Goal: Task Accomplishment & Management: Manage account settings

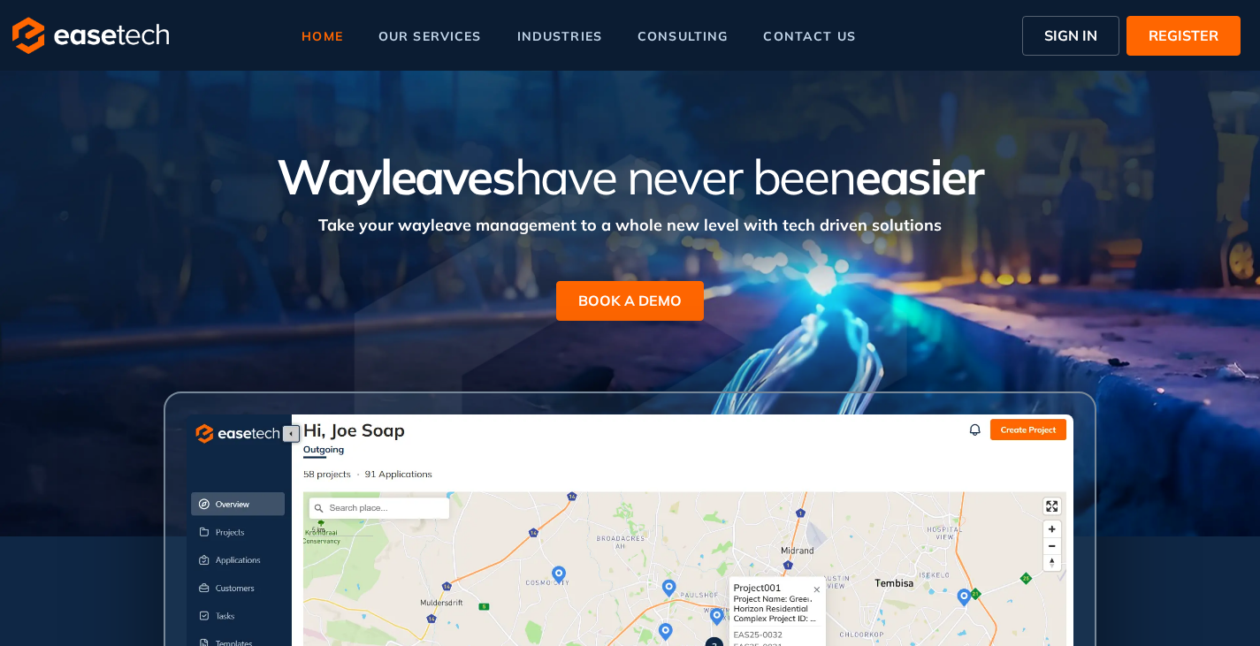
click at [1061, 20] on button "SIGN IN" at bounding box center [1070, 36] width 97 height 40
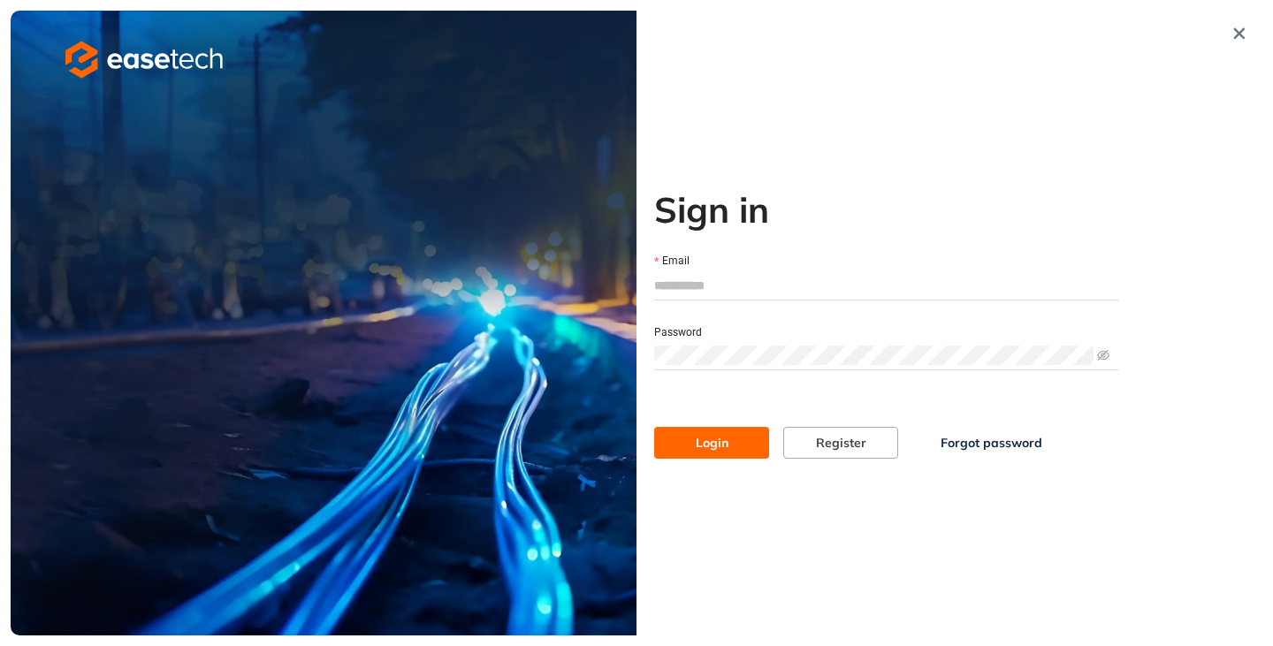
click at [713, 286] on input "Email" at bounding box center [886, 285] width 465 height 27
type input "**********"
click at [724, 442] on span "Login" at bounding box center [712, 442] width 33 height 19
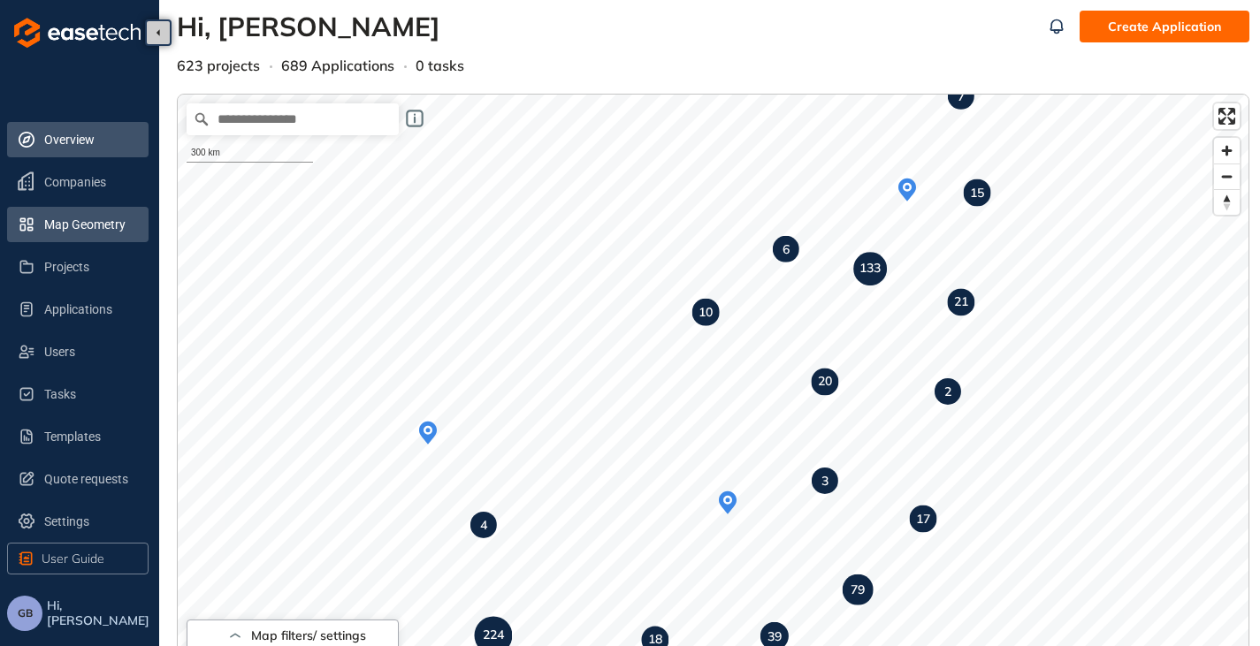
click at [65, 227] on span "Map Geometry" at bounding box center [89, 224] width 90 height 35
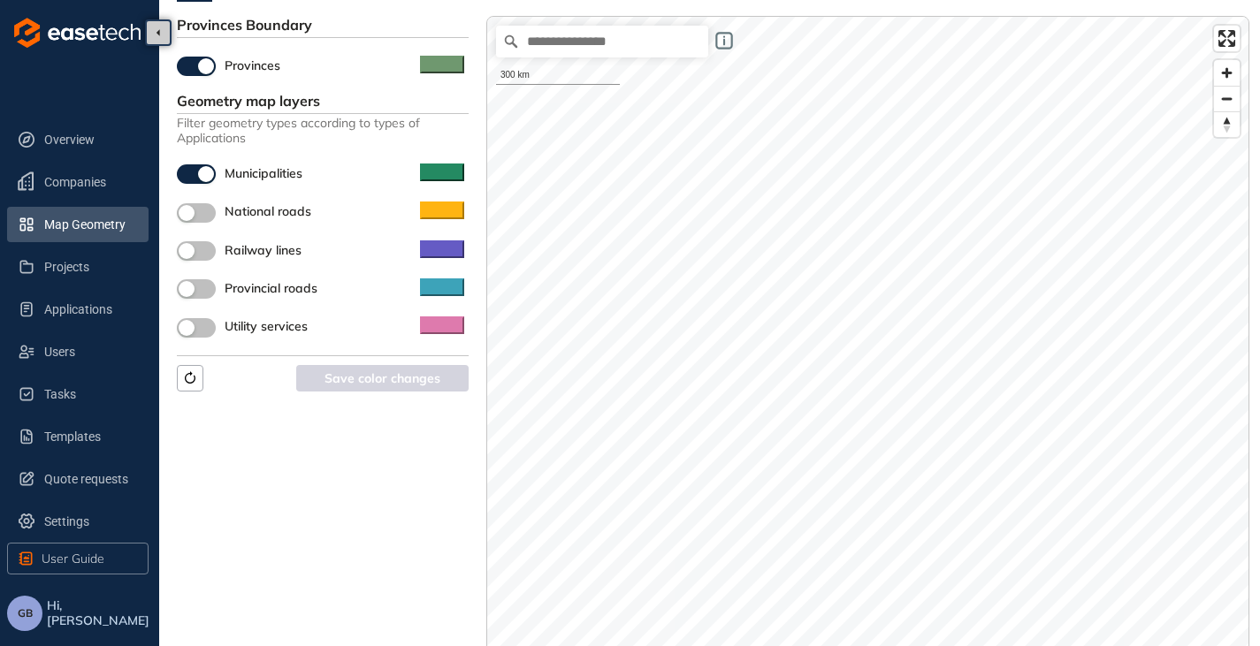
scroll to position [88, 0]
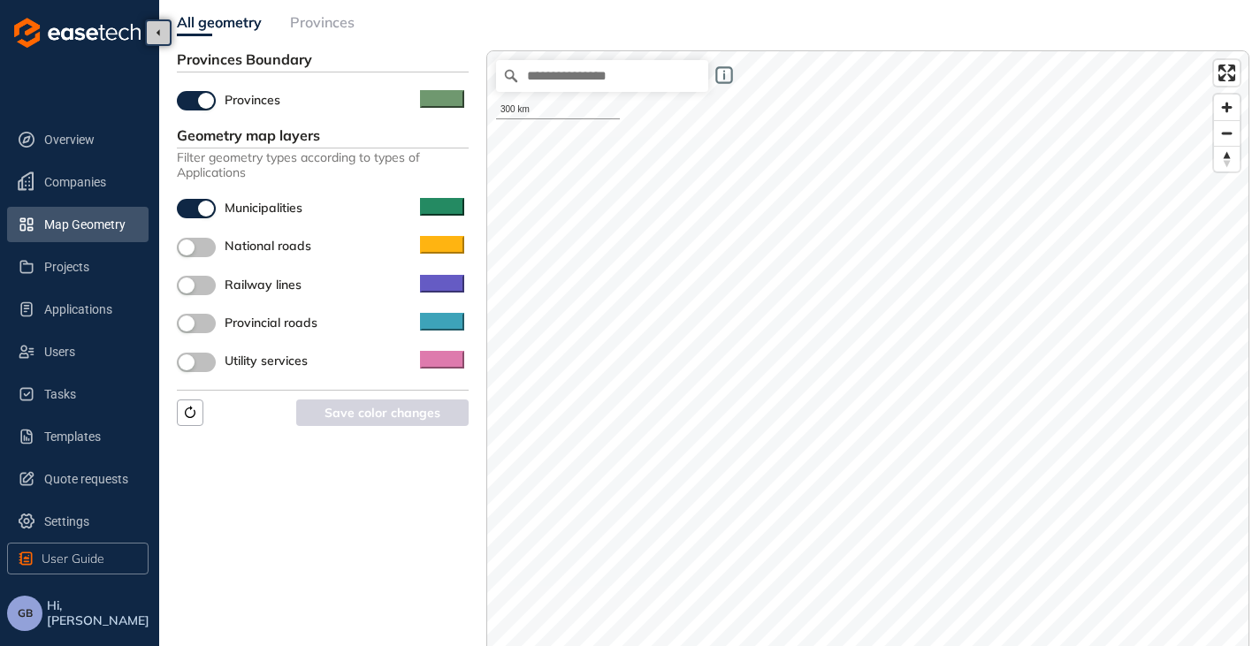
click at [202, 251] on button "button" at bounding box center [196, 247] width 39 height 19
click at [191, 200] on button "button" at bounding box center [196, 208] width 39 height 19
click at [204, 291] on button "button" at bounding box center [196, 285] width 39 height 19
click at [207, 322] on button "button" at bounding box center [196, 323] width 39 height 19
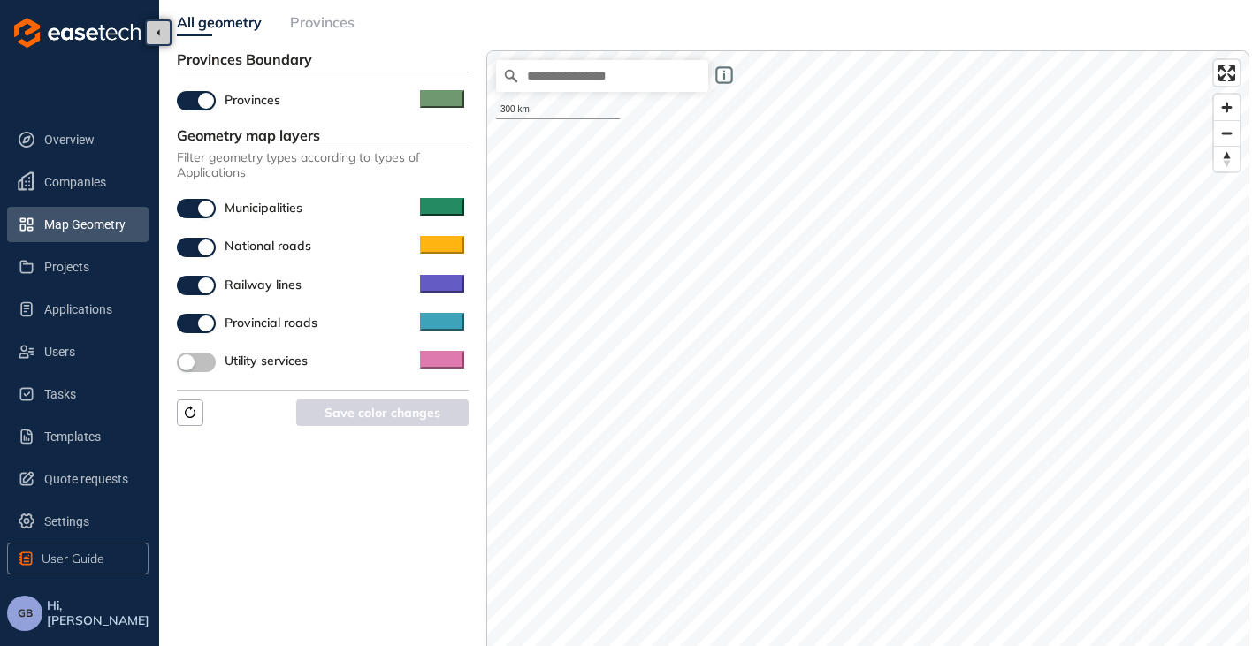
click at [192, 326] on button "button" at bounding box center [196, 323] width 39 height 19
click at [185, 285] on button "button" at bounding box center [196, 285] width 39 height 19
click at [190, 249] on button "button" at bounding box center [196, 247] width 39 height 19
click at [72, 138] on span "Overview" at bounding box center [89, 139] width 90 height 35
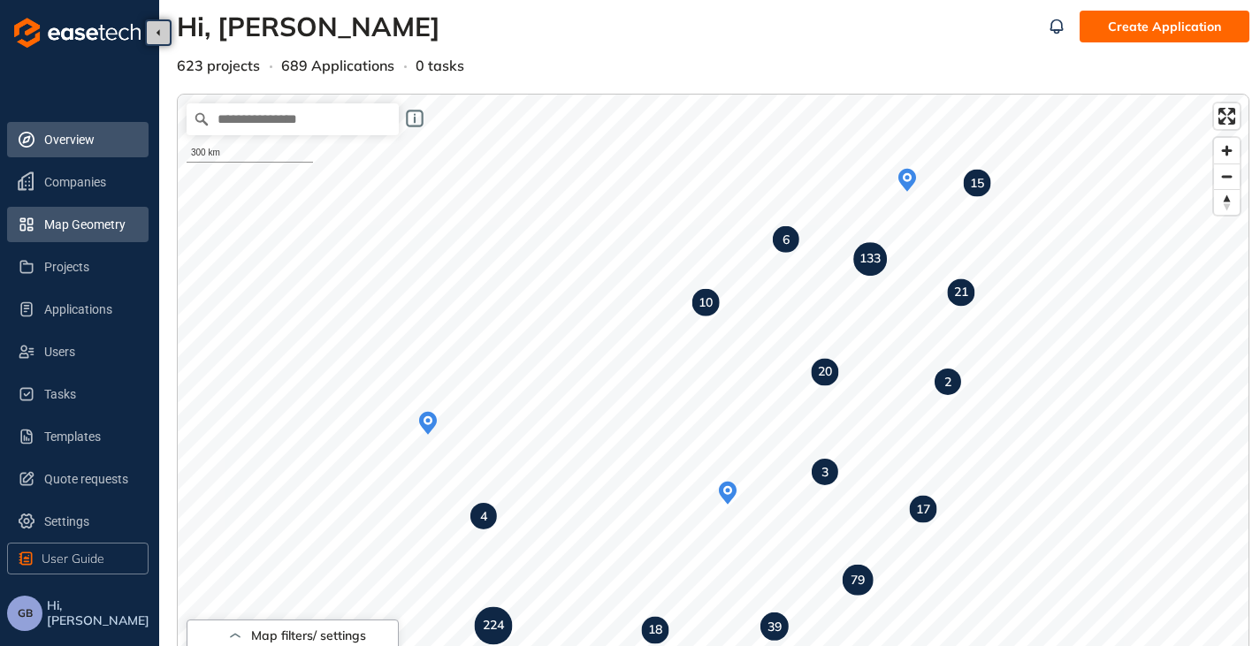
click at [95, 232] on span "Map Geometry" at bounding box center [89, 224] width 90 height 35
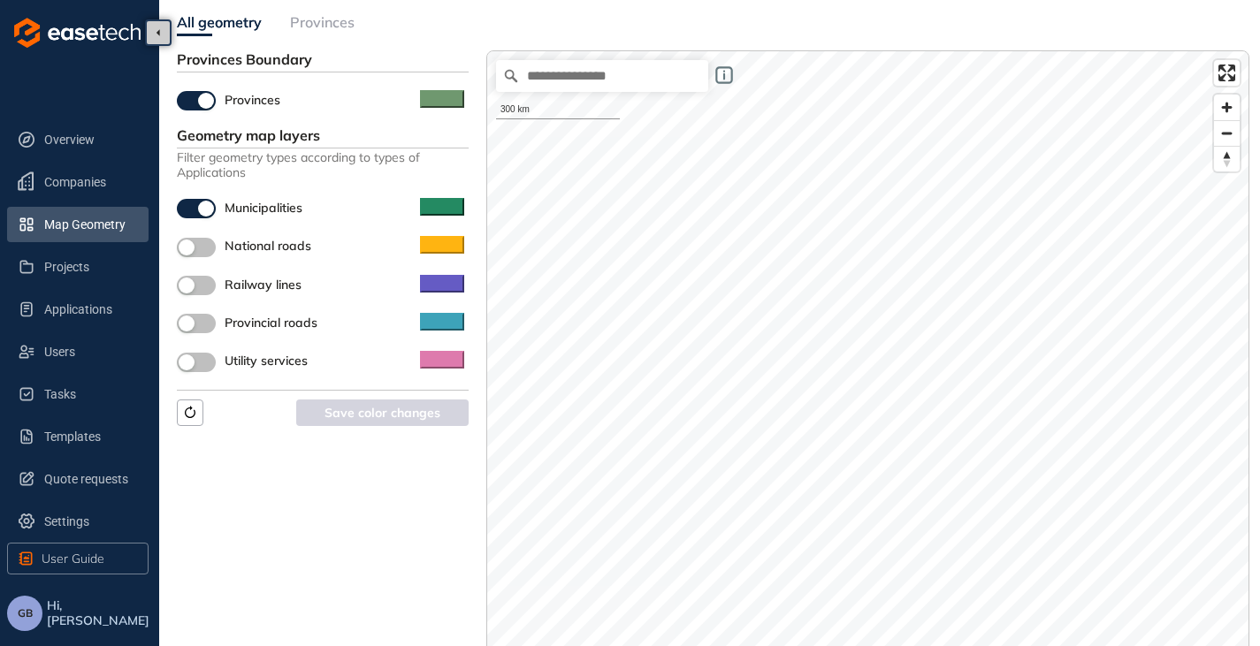
scroll to position [177, 0]
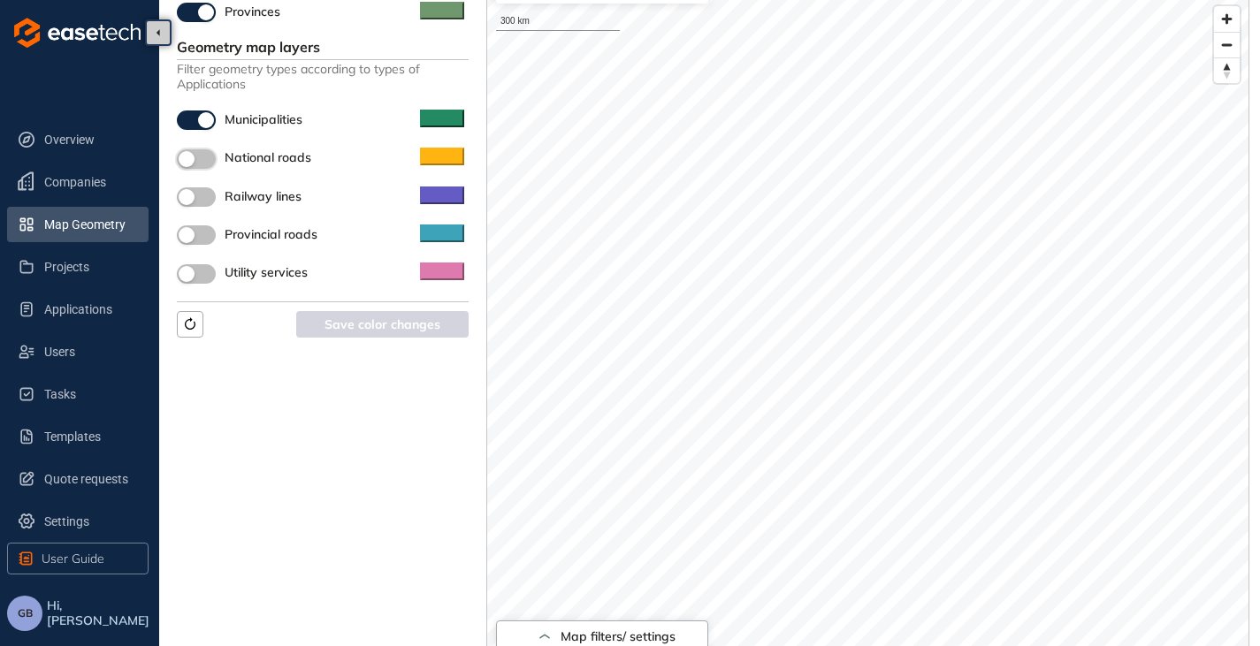
drag, startPoint x: 208, startPoint y: 158, endPoint x: 211, endPoint y: 176, distance: 18.0
click at [208, 157] on button "button" at bounding box center [196, 158] width 39 height 19
click at [199, 159] on div "button" at bounding box center [206, 159] width 16 height 16
click at [198, 202] on button "button" at bounding box center [196, 196] width 39 height 19
click at [211, 165] on button "button" at bounding box center [196, 158] width 39 height 19
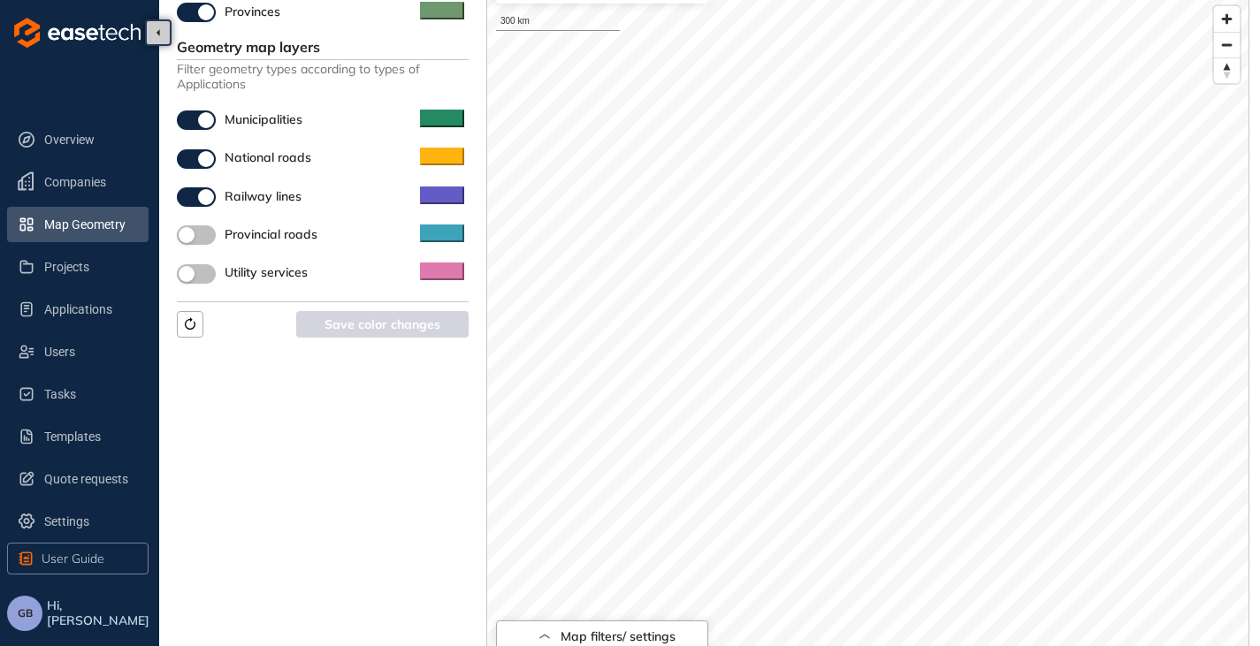
click at [206, 235] on button "button" at bounding box center [196, 234] width 39 height 19
click at [203, 279] on button "button" at bounding box center [196, 273] width 39 height 19
click at [18, 618] on span "GB" at bounding box center [25, 613] width 15 height 12
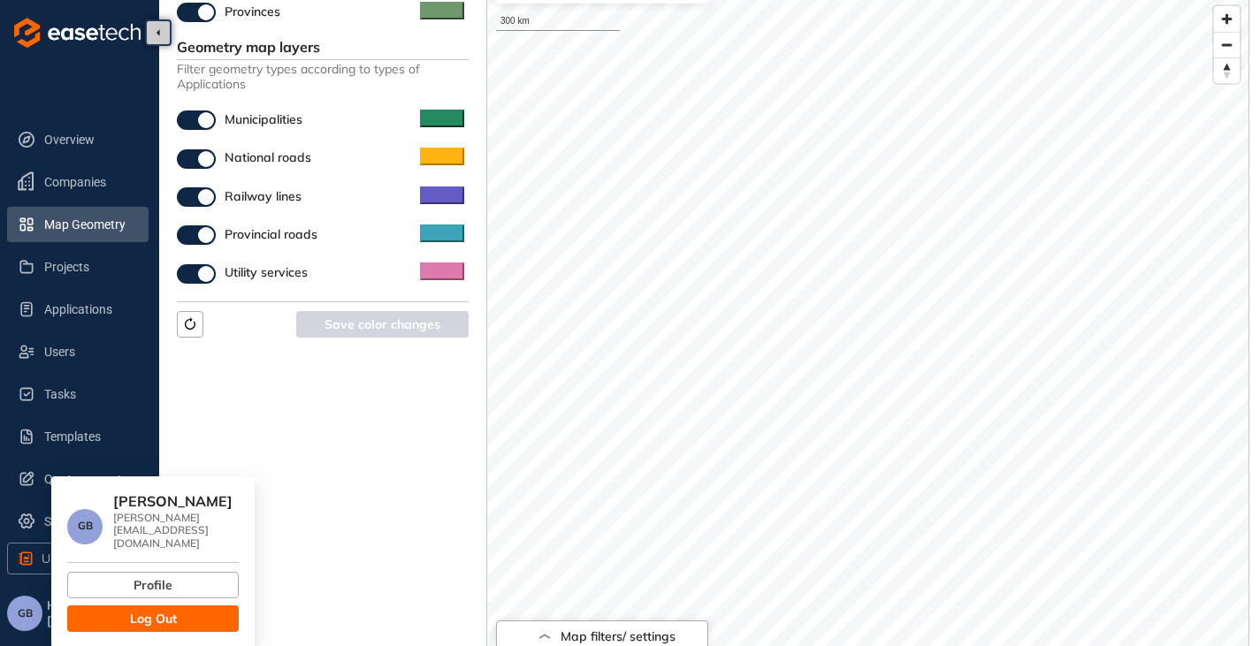
click at [140, 609] on span "Log Out" at bounding box center [153, 618] width 47 height 19
